Goal: Communication & Community: Ask a question

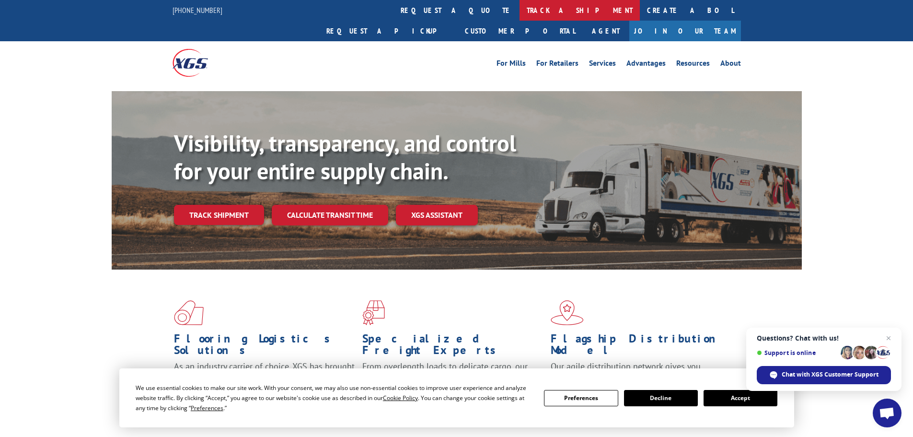
click at [520, 14] on link "track a shipment" at bounding box center [580, 10] width 120 height 21
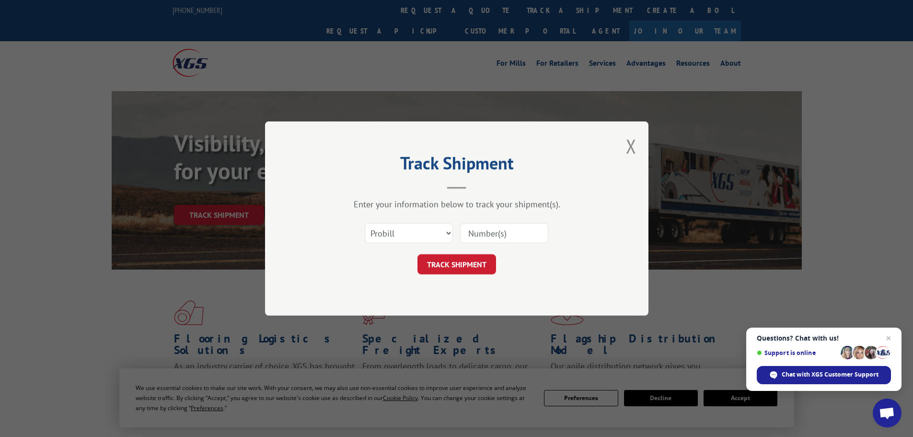
click at [489, 234] on input at bounding box center [504, 233] width 88 height 20
paste input "FR40262567"
type input "FR40262567"
click at [472, 259] on button "TRACK SHIPMENT" at bounding box center [457, 264] width 79 height 20
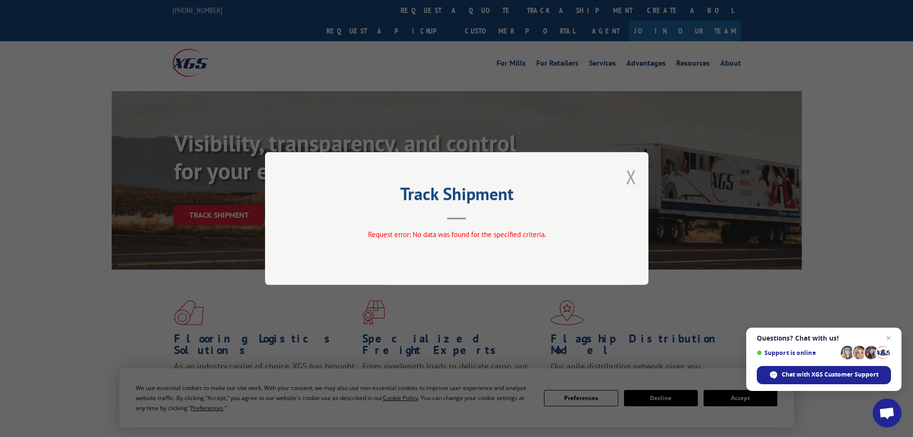
click at [636, 180] on button "Close modal" at bounding box center [631, 176] width 11 height 25
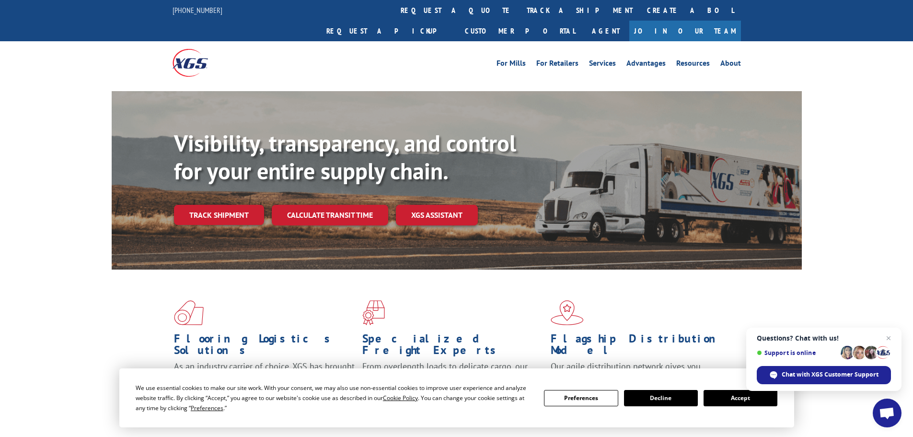
scroll to position [48, 0]
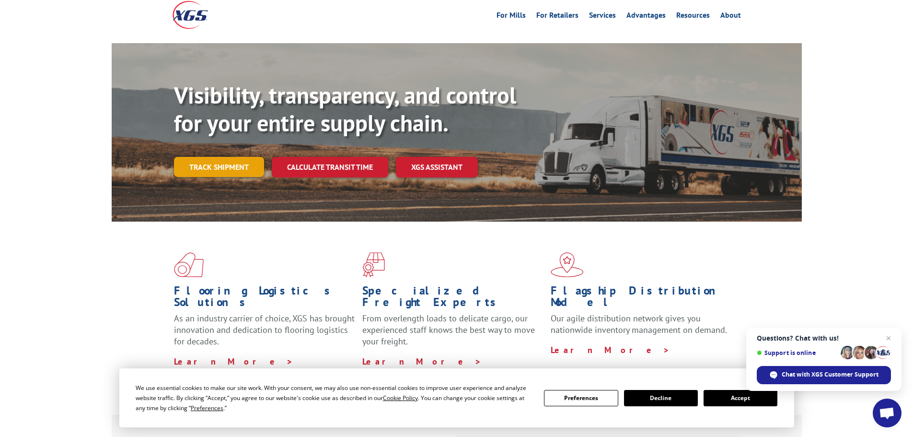
click at [238, 157] on link "Track shipment" at bounding box center [219, 167] width 90 height 20
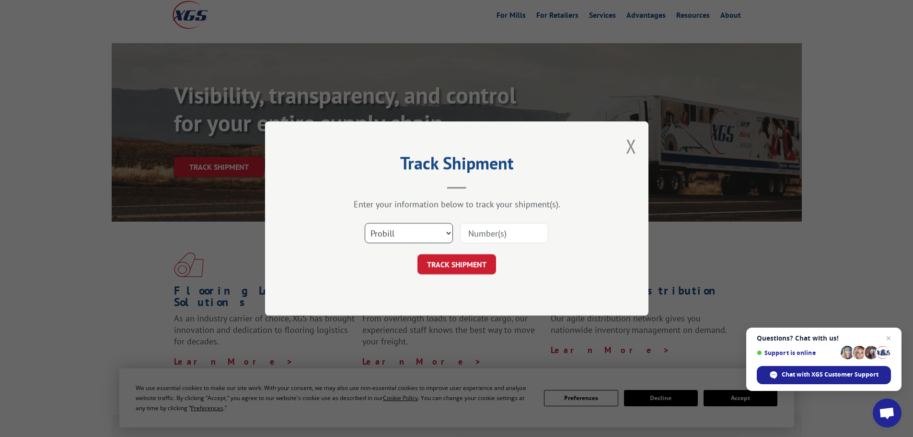
click at [437, 237] on select "Select category... Probill BOL PO" at bounding box center [409, 233] width 88 height 20
select select "po"
click at [365, 223] on select "Select category... Probill BOL PO" at bounding box center [409, 233] width 88 height 20
click at [500, 239] on input at bounding box center [504, 233] width 88 height 20
paste input "67565300"
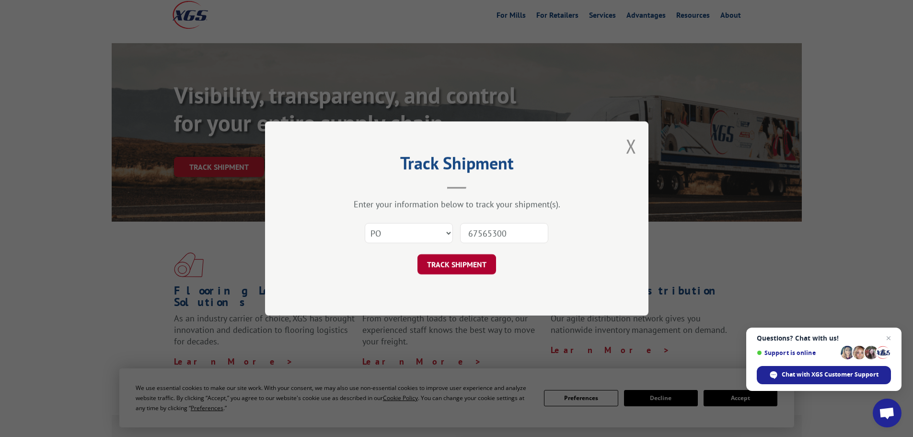
type input "67565300"
click at [469, 268] on button "TRACK SHIPMENT" at bounding box center [457, 264] width 79 height 20
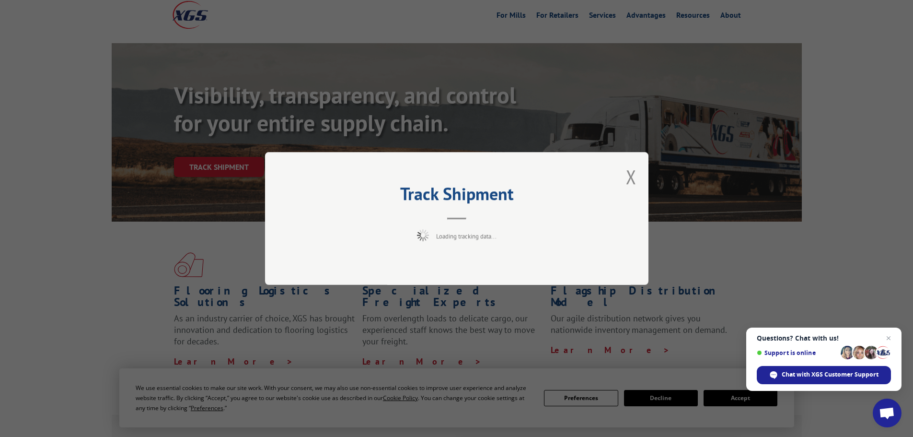
click at [466, 267] on div "Track Shipment Loading tracking data..." at bounding box center [457, 218] width 384 height 133
click at [629, 181] on button "Close modal" at bounding box center [631, 176] width 11 height 25
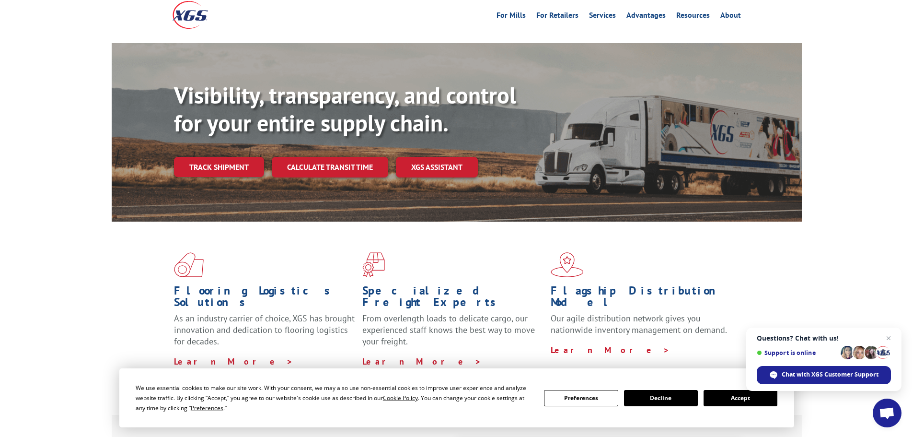
scroll to position [0, 0]
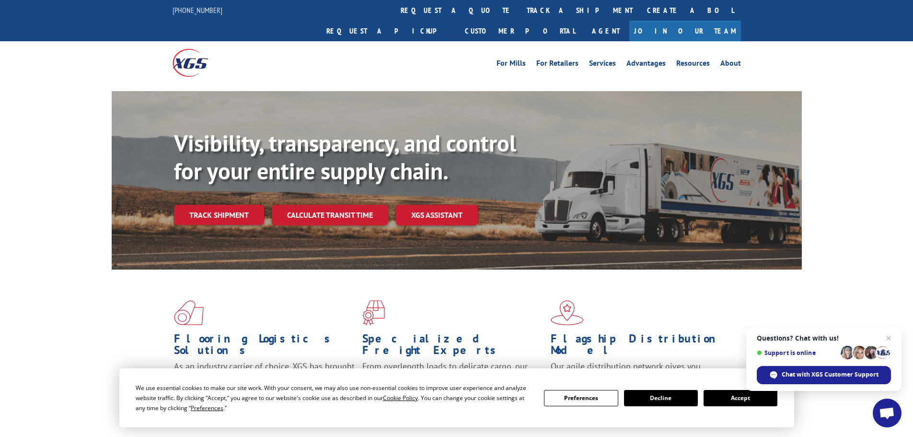
click at [728, 397] on button "Accept" at bounding box center [741, 398] width 74 height 16
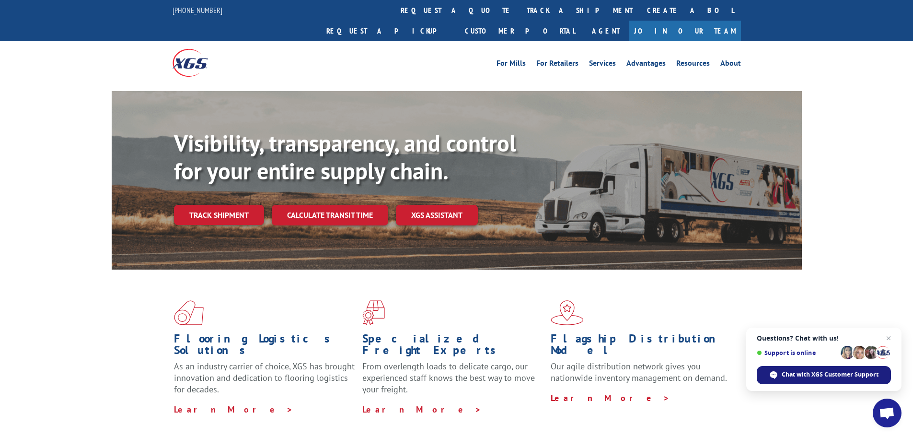
click at [817, 378] on span "Chat with XGS Customer Support" at bounding box center [830, 374] width 97 height 9
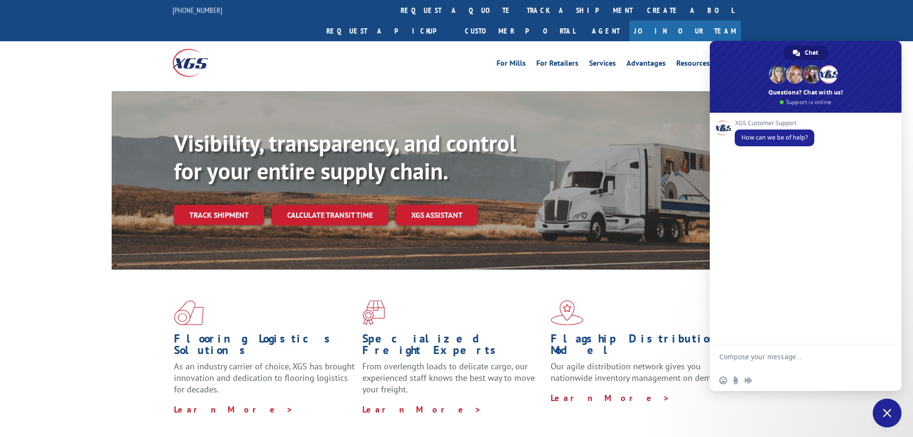
click at [773, 361] on textarea "Compose your message..." at bounding box center [796, 360] width 152 height 17
paste textarea "67565300"
drag, startPoint x: 803, startPoint y: 364, endPoint x: 852, endPoint y: 361, distance: 48.5
click at [852, 361] on textarea "I would like to get updates about this shippment with tracking #67565300" at bounding box center [796, 360] width 152 height 17
paste textarea "FR40262567"
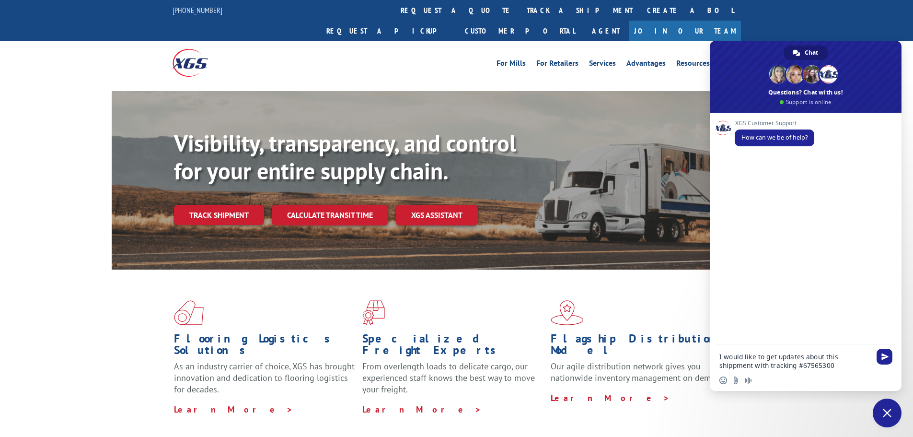
click at [812, 366] on textarea "I would like to get updates about this shippment with tracking #67565300" at bounding box center [796, 360] width 152 height 17
paste textarea "FR40262567"
click at [736, 366] on textarea "I would like to get updates about this shippment with tracking #FR40262567" at bounding box center [796, 360] width 152 height 17
click at [837, 367] on textarea "I would like to get updates about this shipment with tracking #FR40262567" at bounding box center [796, 360] width 152 height 17
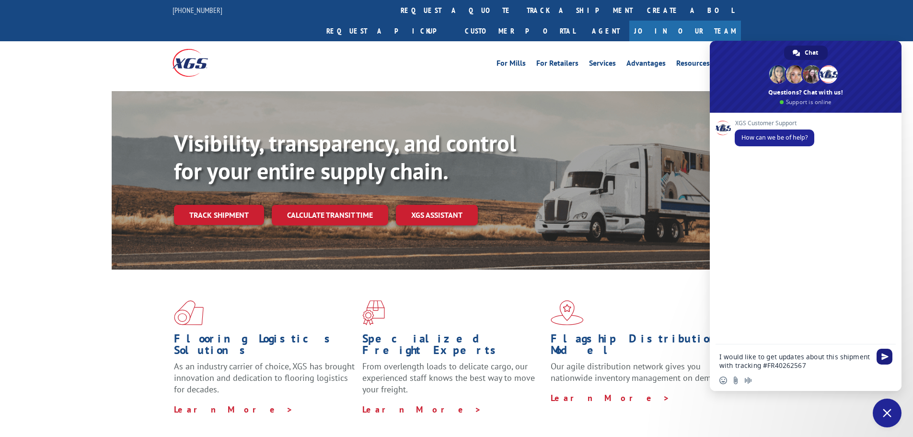
type textarea "I would like to get updates about this shipment with tracking #FR40262567"
click at [889, 358] on span "Send" at bounding box center [885, 357] width 16 height 16
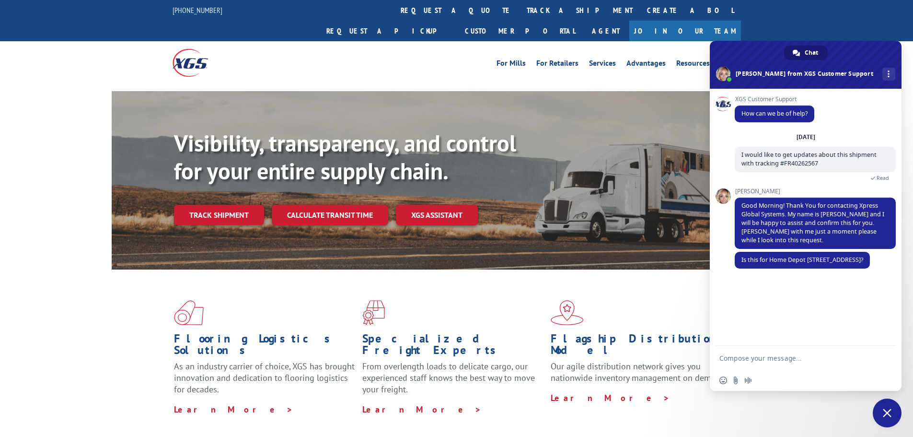
click at [773, 359] on textarea "Compose your message..." at bounding box center [796, 358] width 152 height 9
type textarea "Yes."
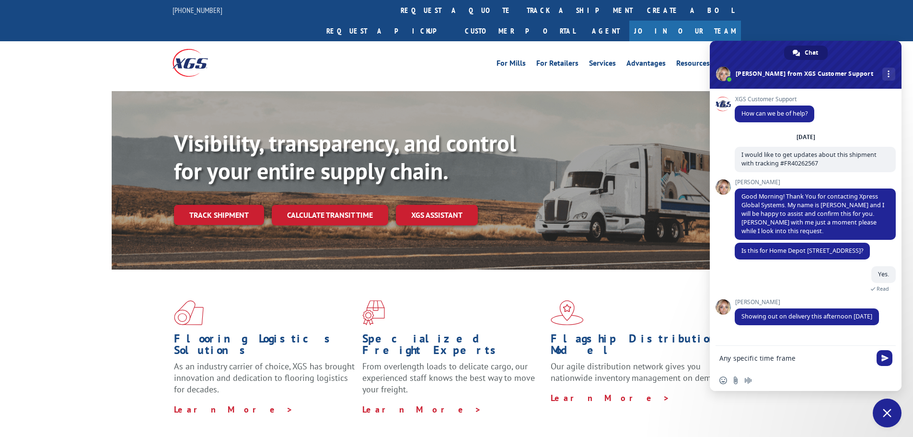
type textarea "Any specific time frame?"
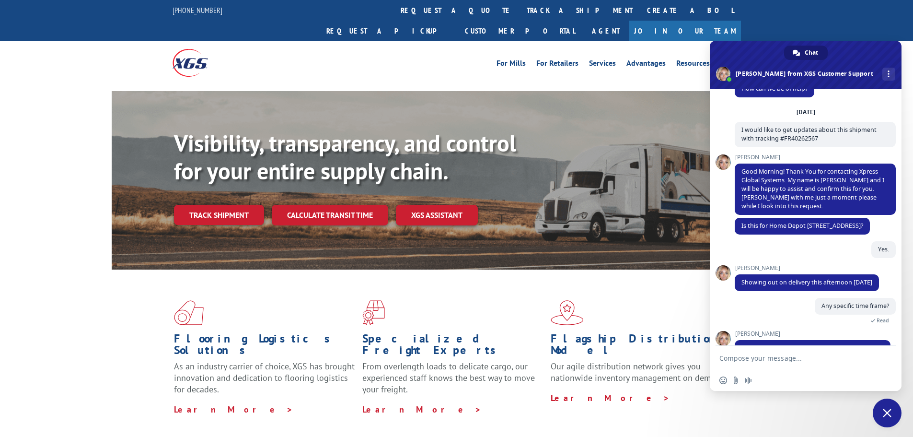
scroll to position [56, 0]
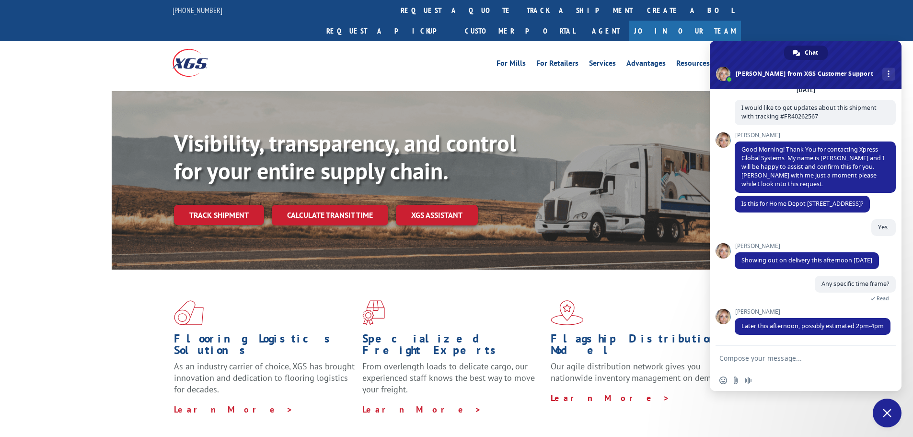
click at [780, 363] on form at bounding box center [796, 359] width 152 height 26
click at [754, 361] on textarea "Compose your message..." at bounding box center [796, 358] width 152 height 9
type textarea "Thnak you, [PERSON_NAME]."
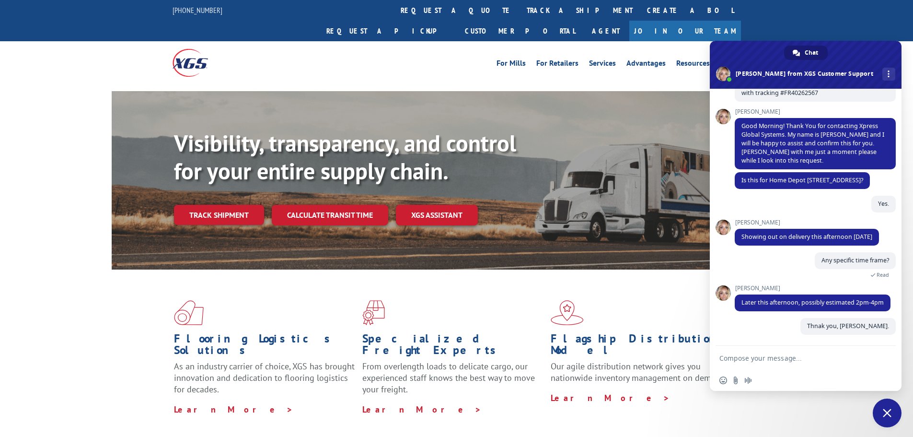
scroll to position [79, 0]
